Goal: Find specific page/section: Find specific page/section

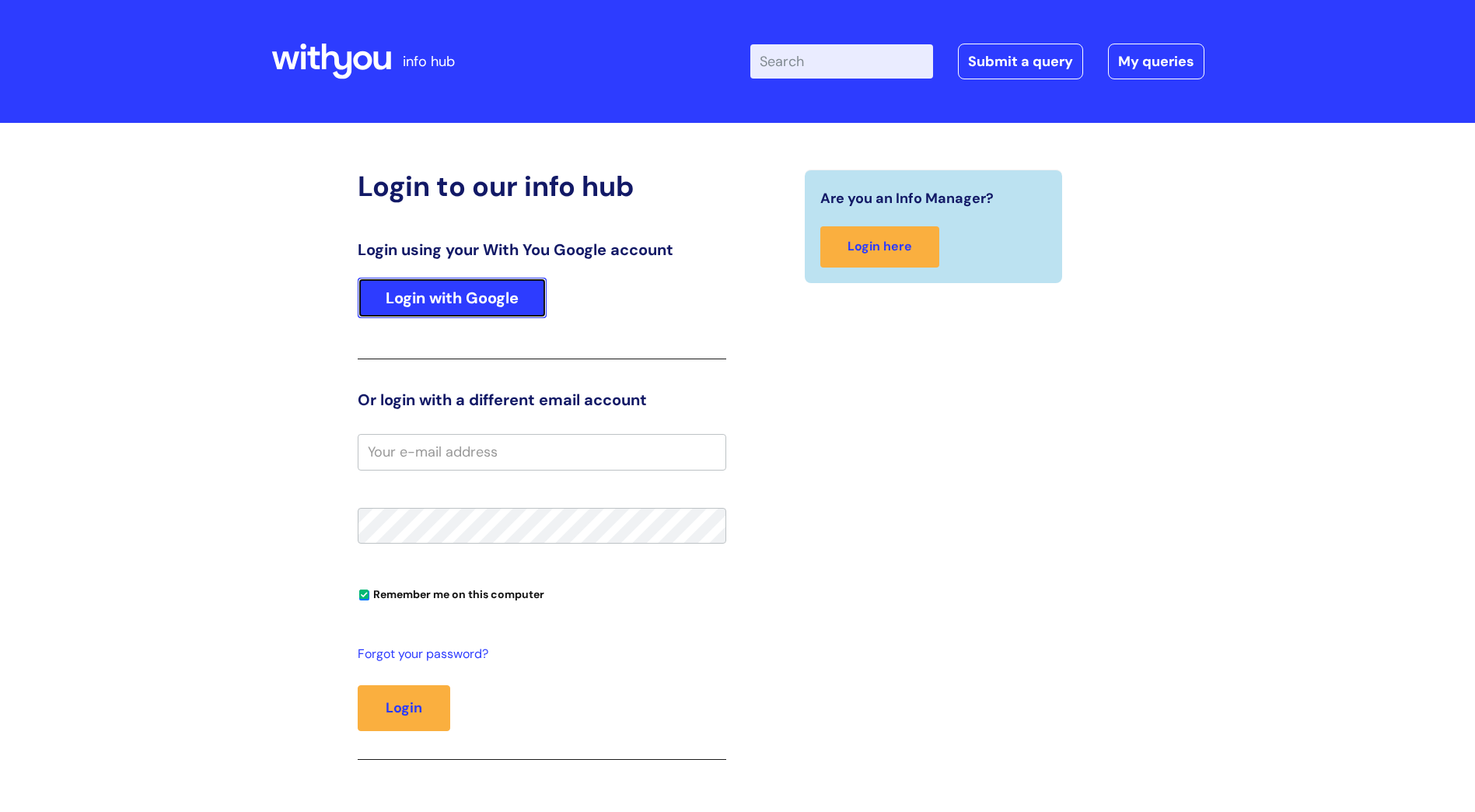
click at [436, 303] on link "Login with Google" at bounding box center [452, 297] width 189 height 40
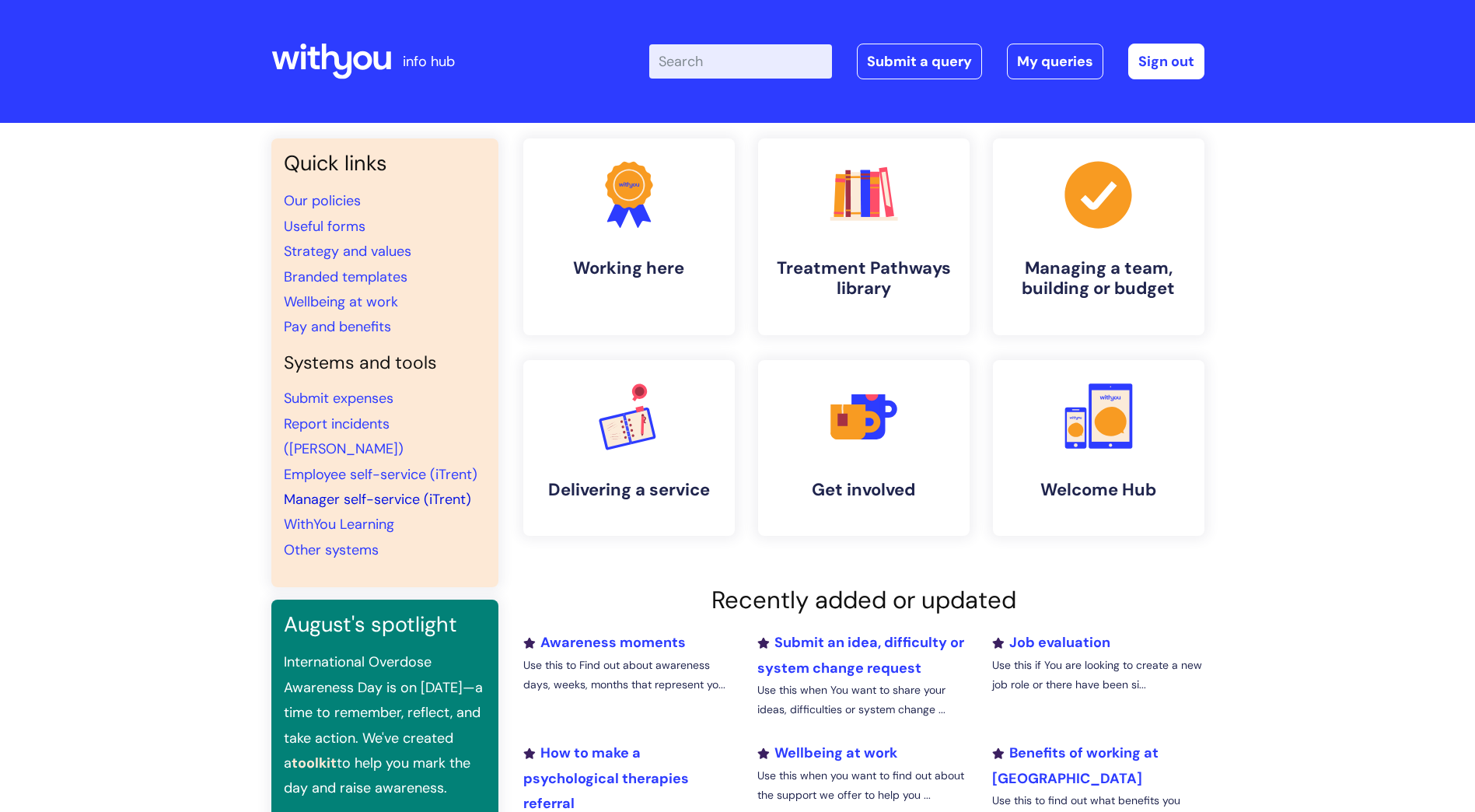
click at [313, 489] on link "Manager self-service (iTrent)" at bounding box center [378, 499] width 188 height 18
click at [313, 465] on link "Employee self-service (iTrent)" at bounding box center [380, 474] width 194 height 18
click at [345, 465] on link "Employee self-service (iTrent)" at bounding box center [380, 474] width 194 height 18
